Goal: Information Seeking & Learning: Learn about a topic

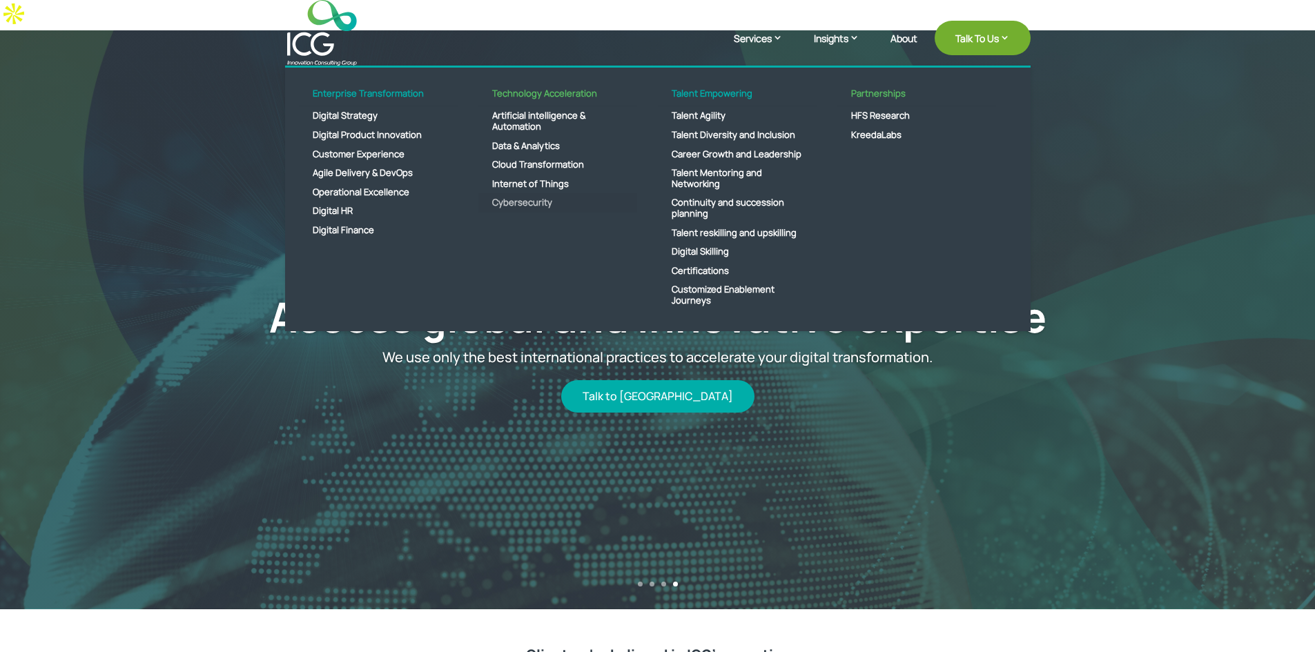
click at [521, 197] on link "Cybersecurity" at bounding box center [557, 202] width 159 height 19
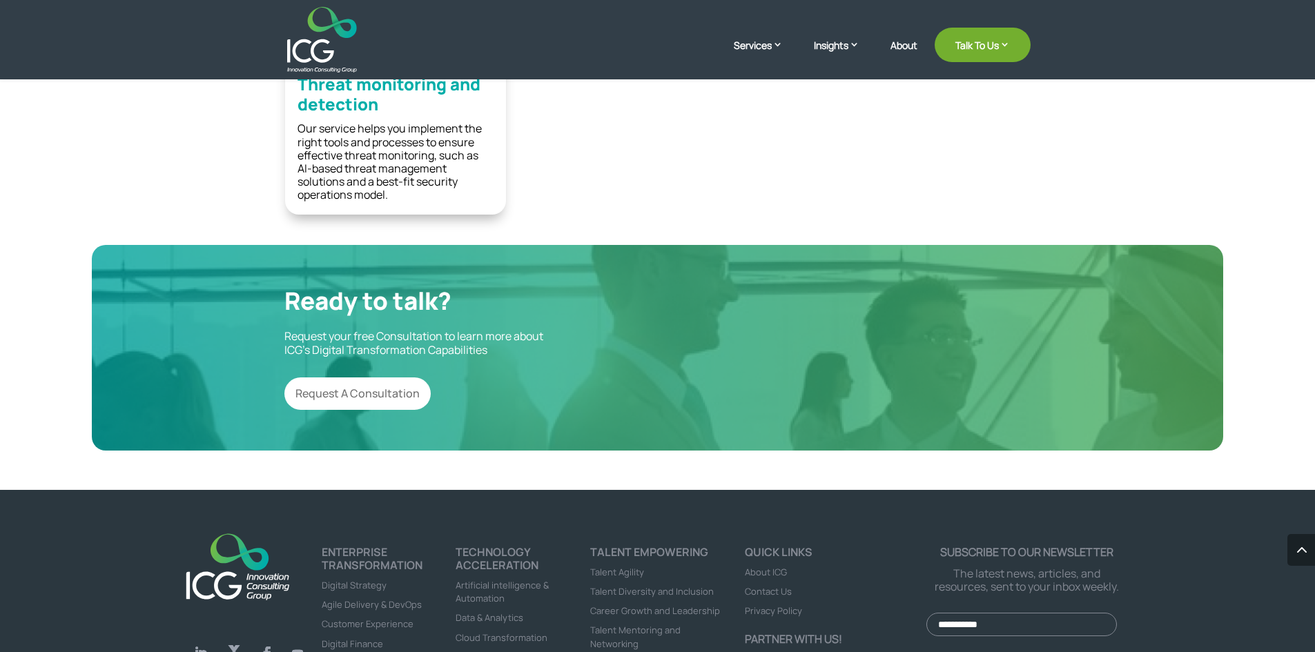
scroll to position [1925, 0]
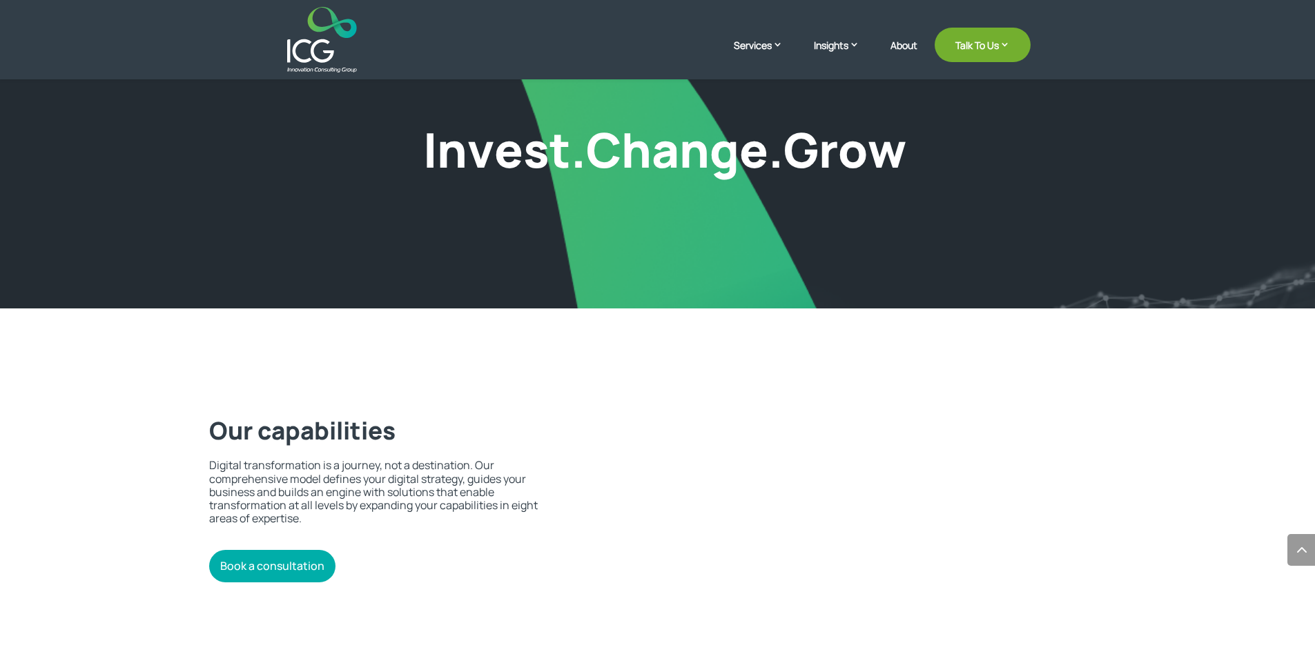
scroll to position [2757, 0]
